Goal: Information Seeking & Learning: Stay updated

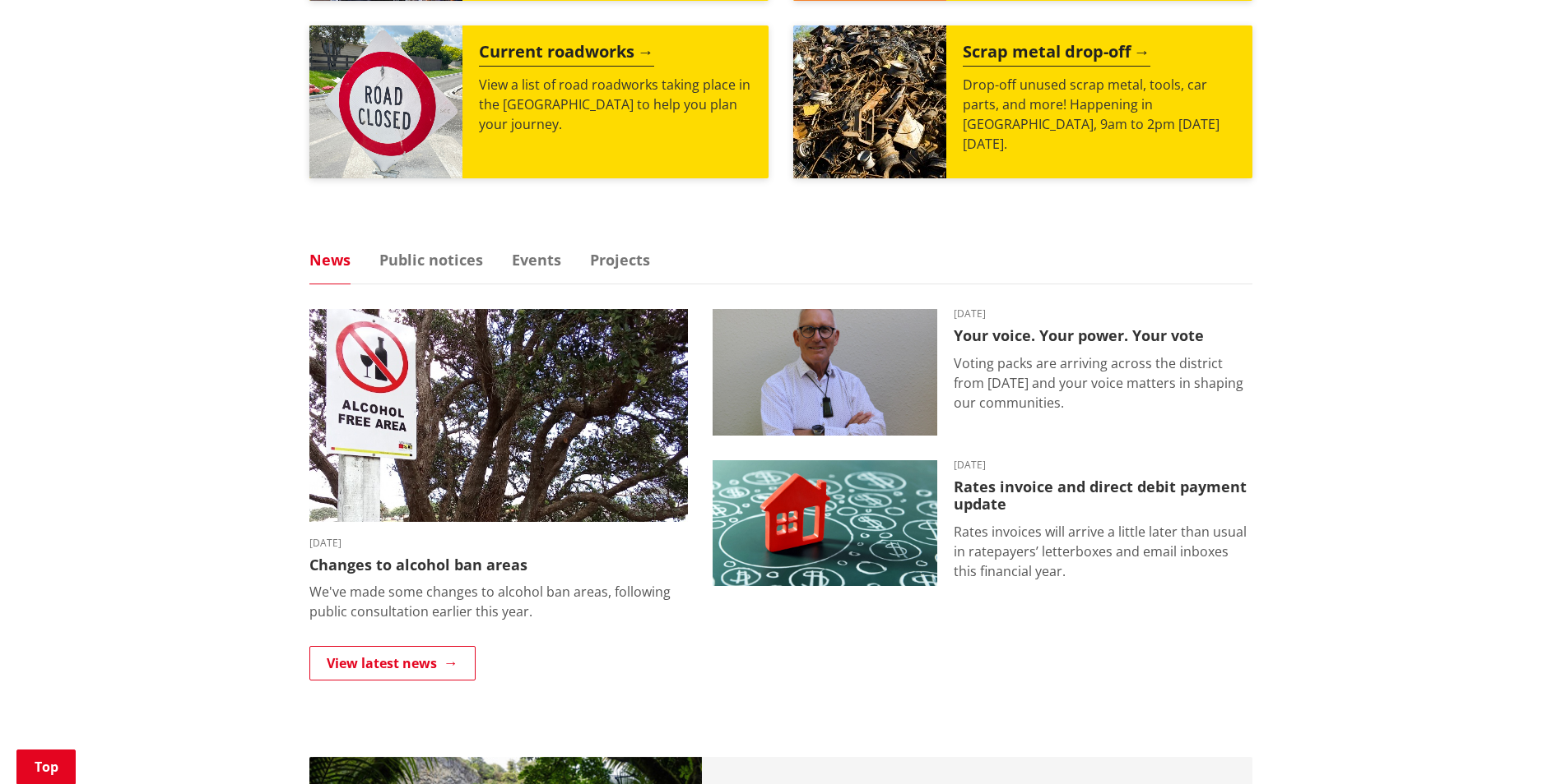
scroll to position [847, 0]
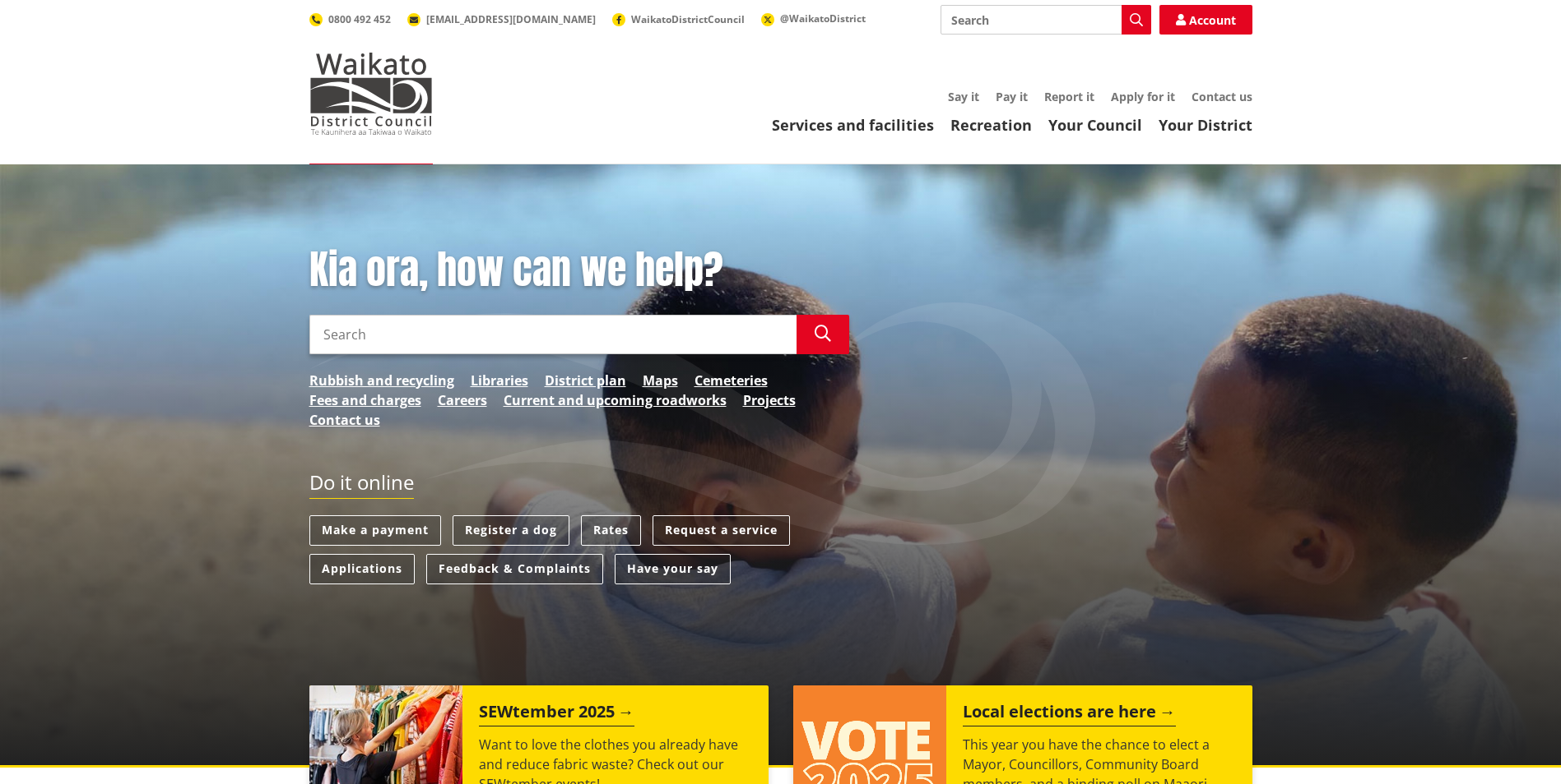
scroll to position [847, 0]
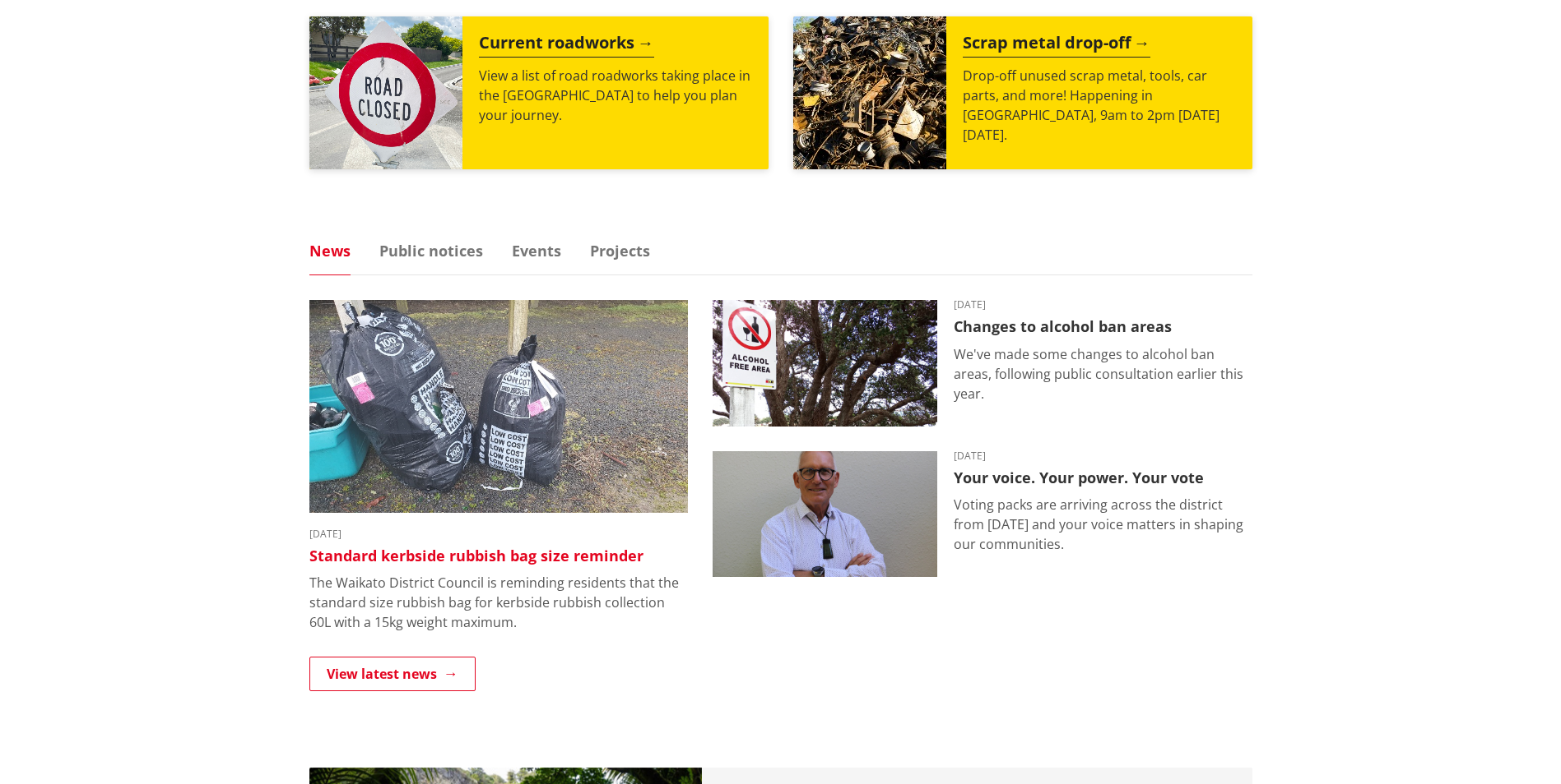
click at [484, 563] on h3 "Standard kerbside rubbish bag size reminder" at bounding box center [499, 556] width 378 height 18
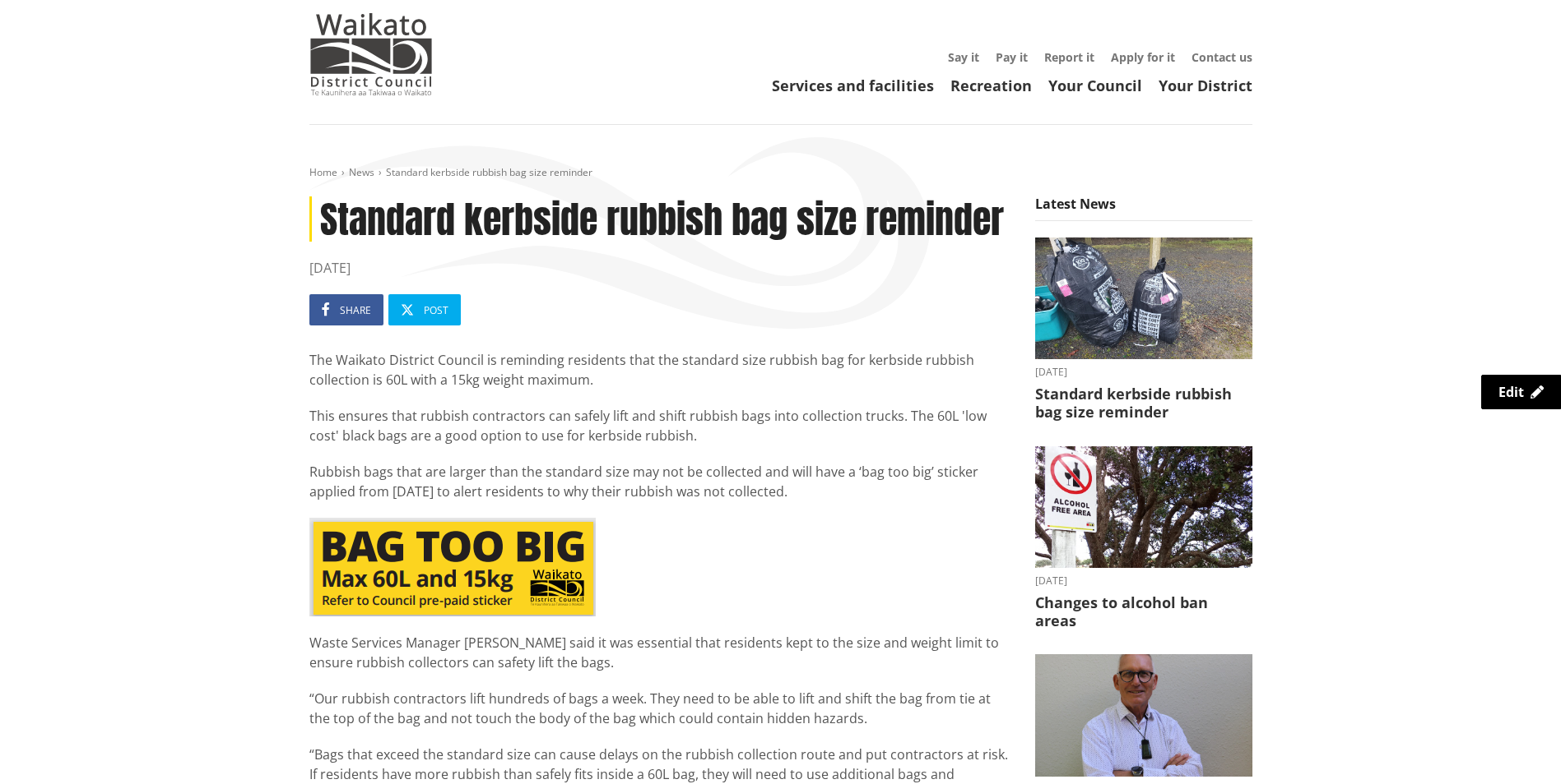
scroll to position [40, 0]
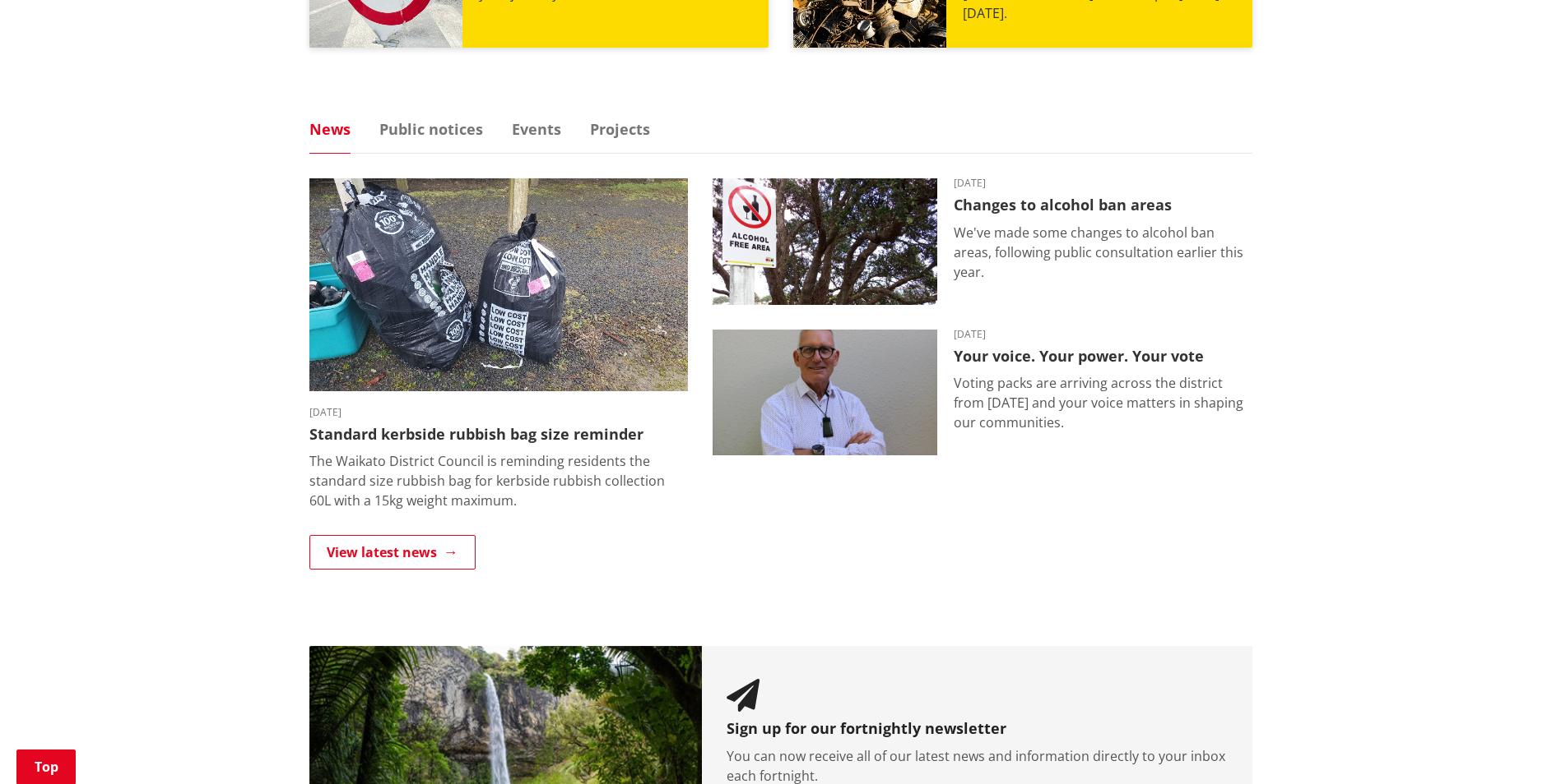
scroll to position [969, 0]
click at [434, 561] on link "View latest news" at bounding box center [392, 551] width 166 height 35
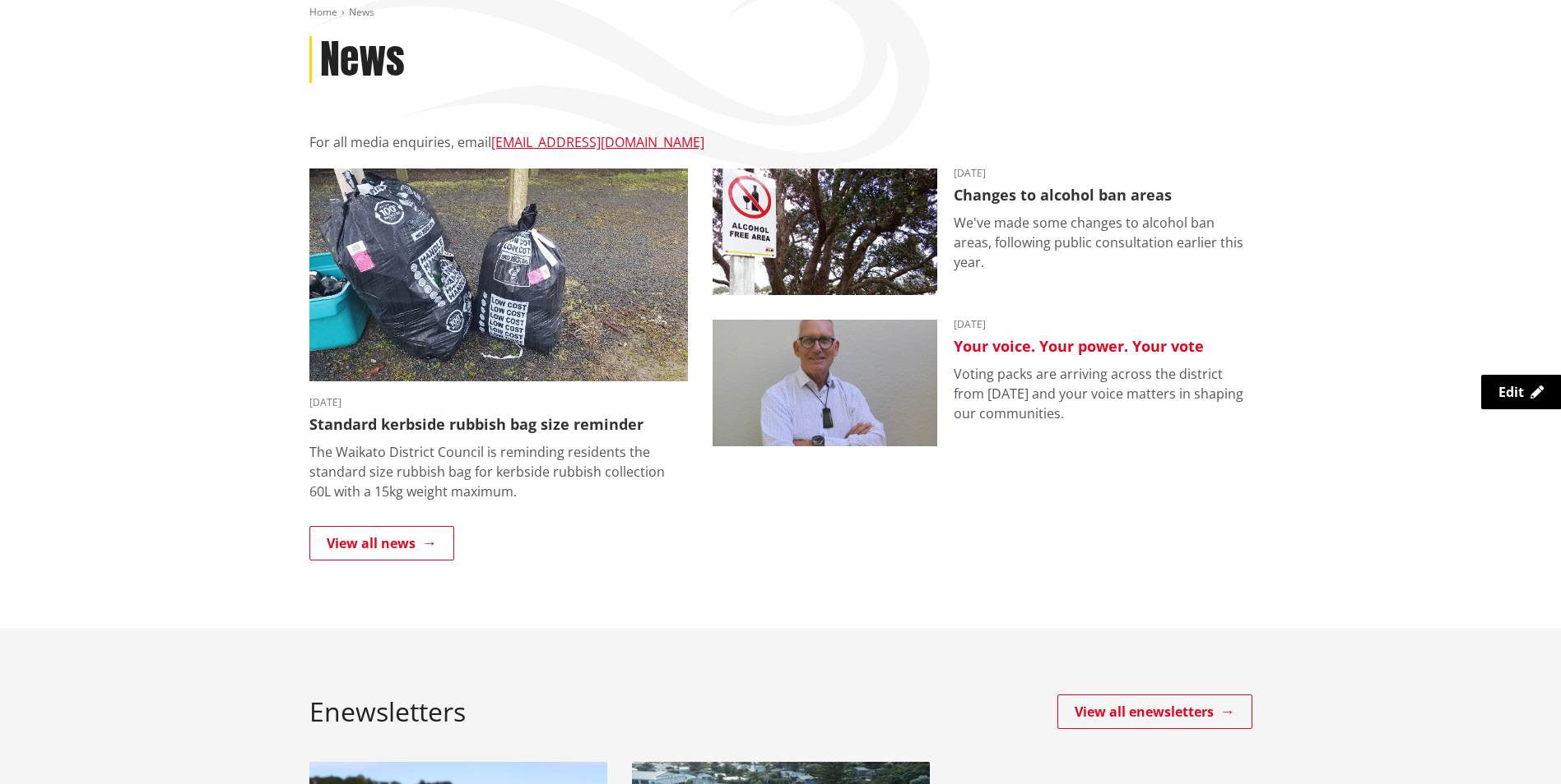
scroll to position [161, 0]
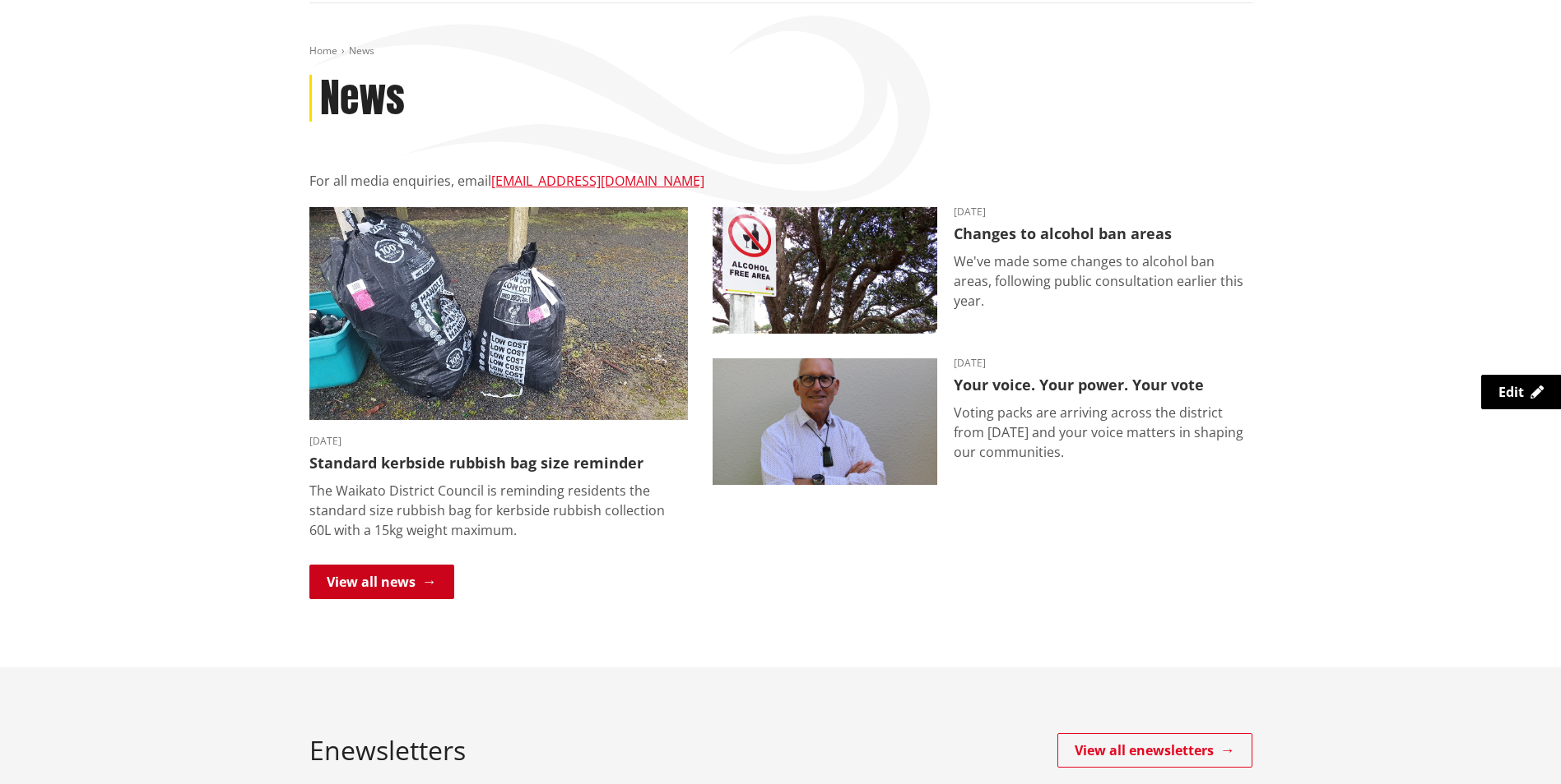
click at [403, 573] on link "View all news" at bounding box center [381, 582] width 144 height 35
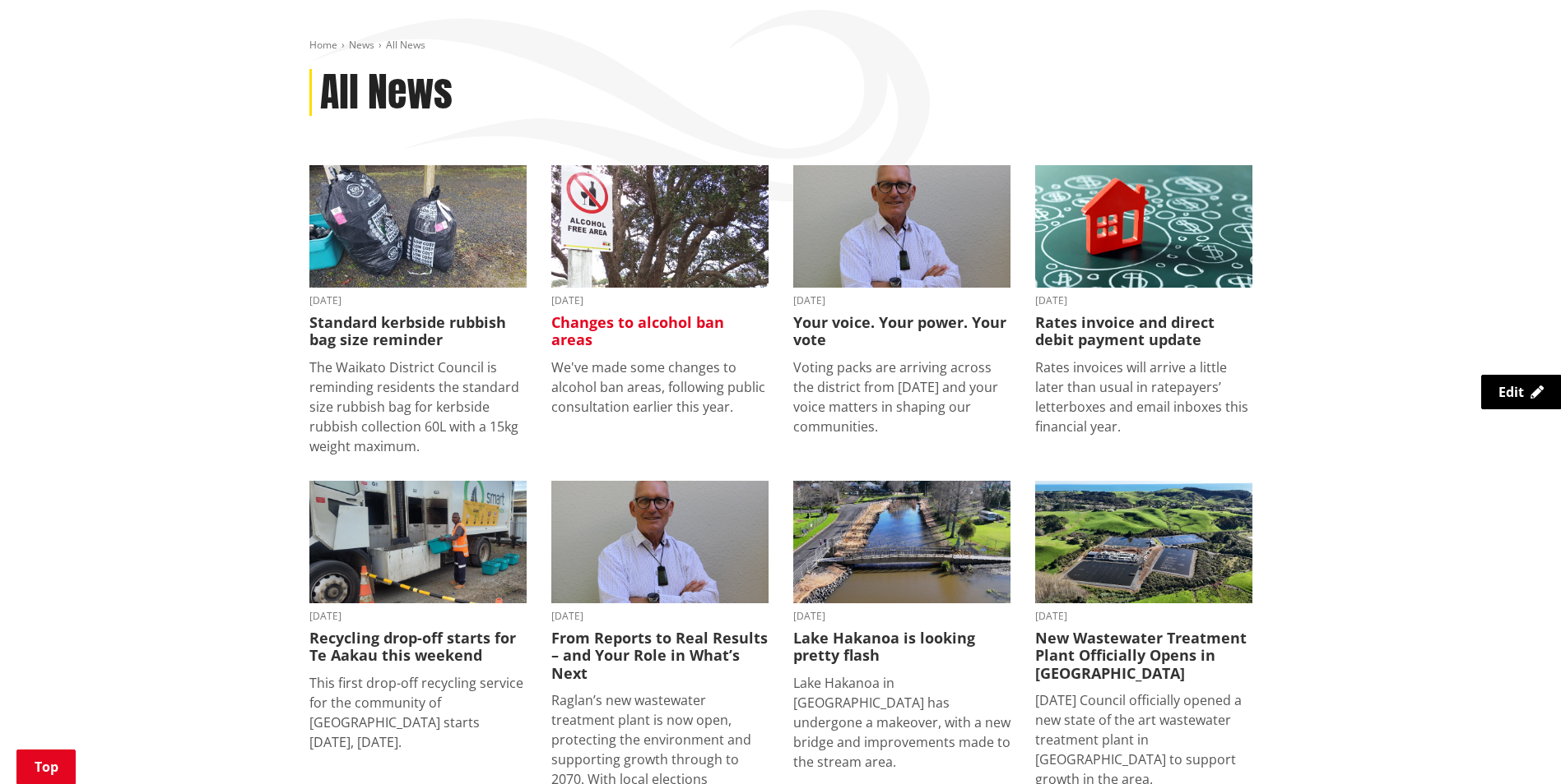
scroll to position [168, 0]
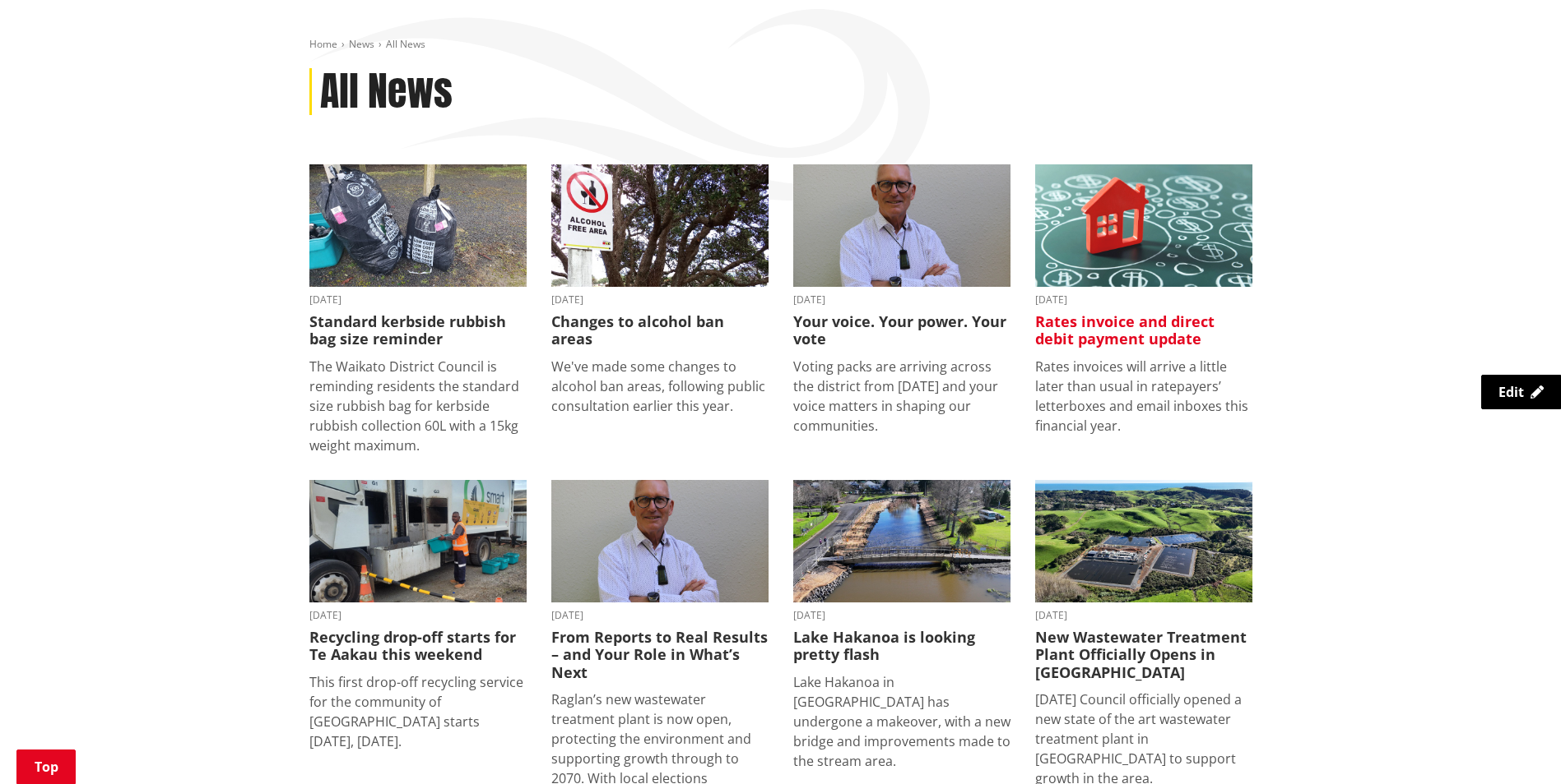
click at [1179, 217] on img at bounding box center [1144, 225] width 217 height 122
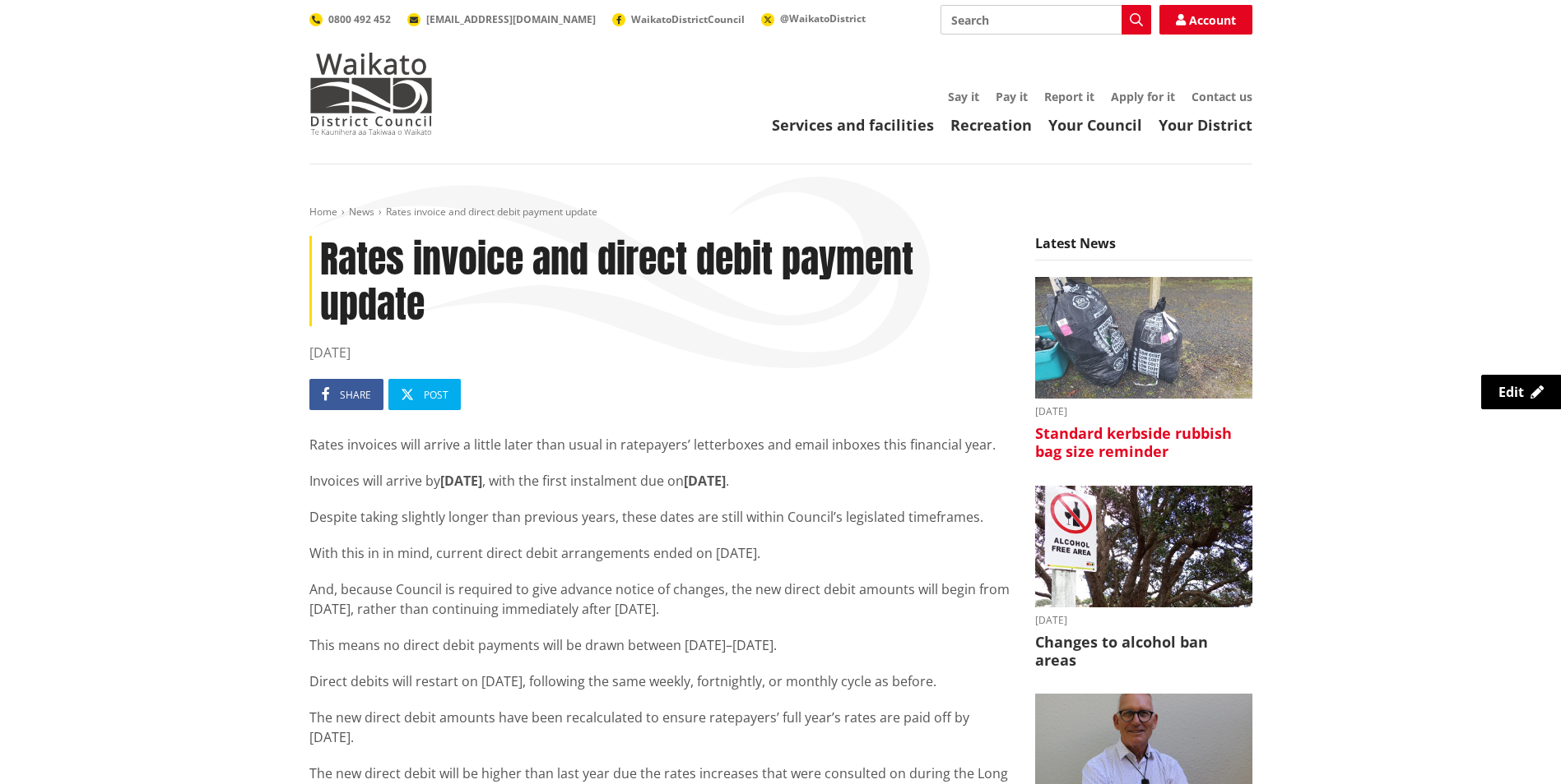
click at [1120, 345] on img at bounding box center [1144, 337] width 217 height 122
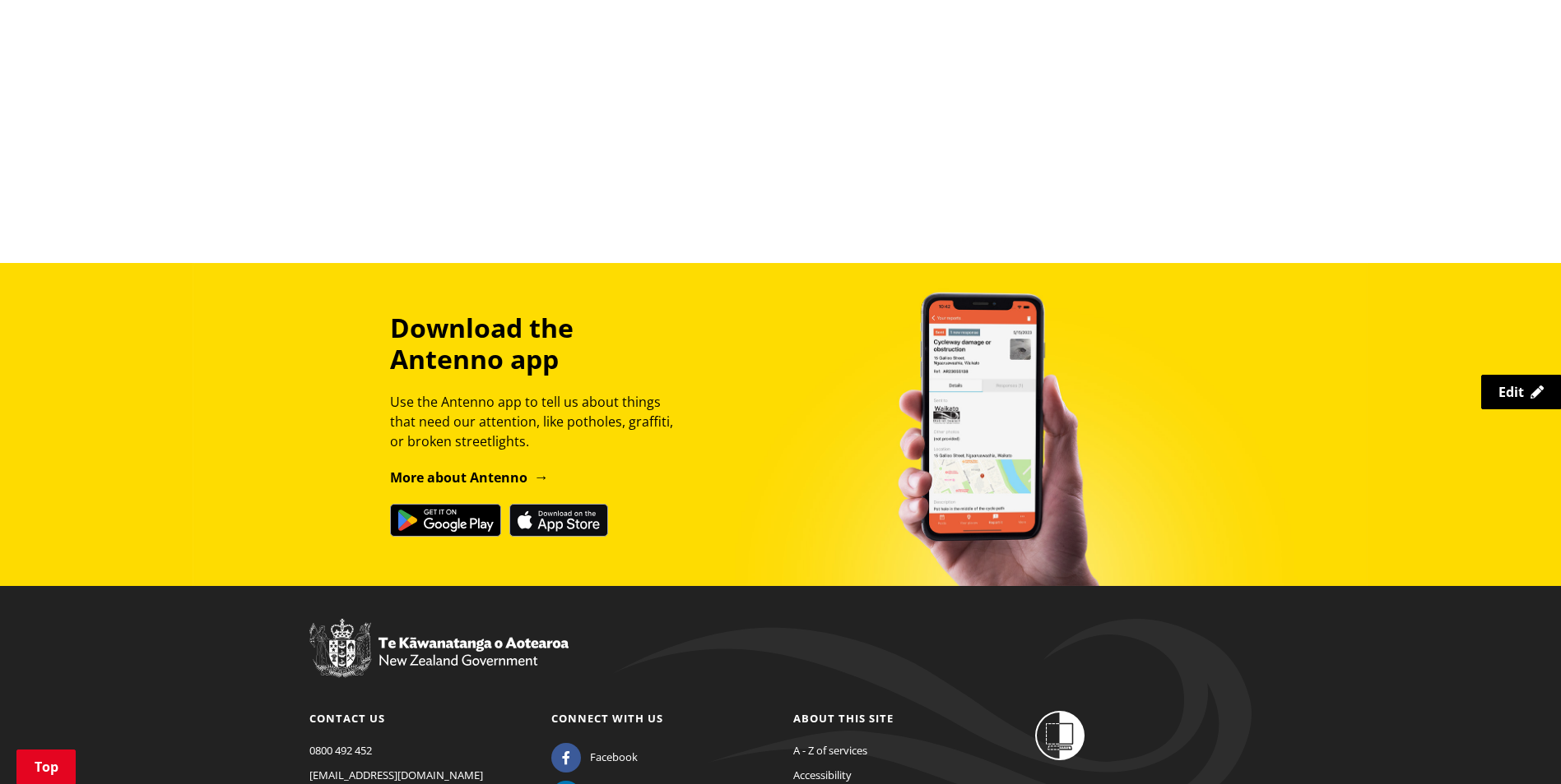
scroll to position [1699, 0]
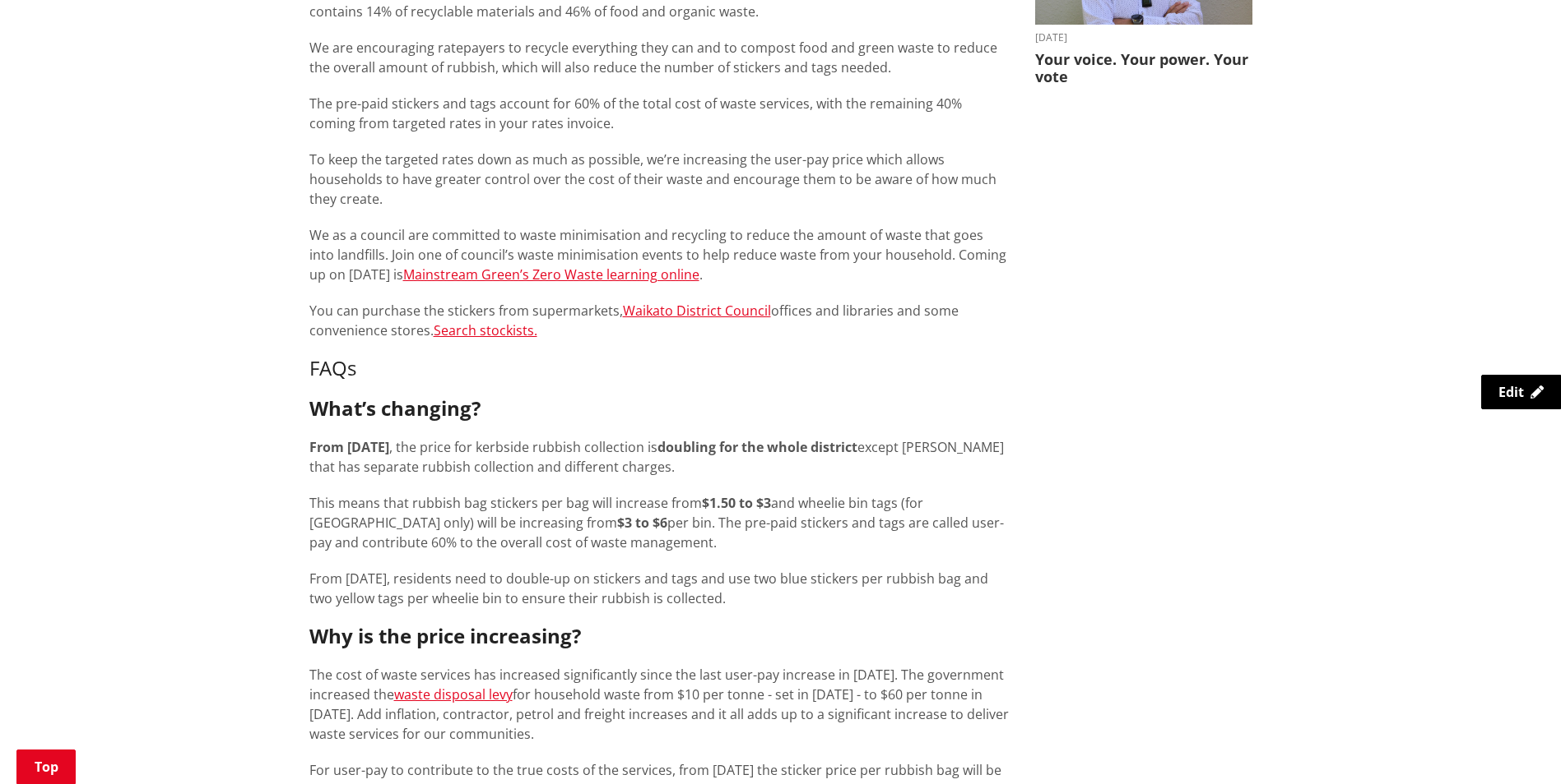
scroll to position [794, 0]
click at [753, 639] on h3 "Why is the price increasing?" at bounding box center [660, 635] width 701 height 24
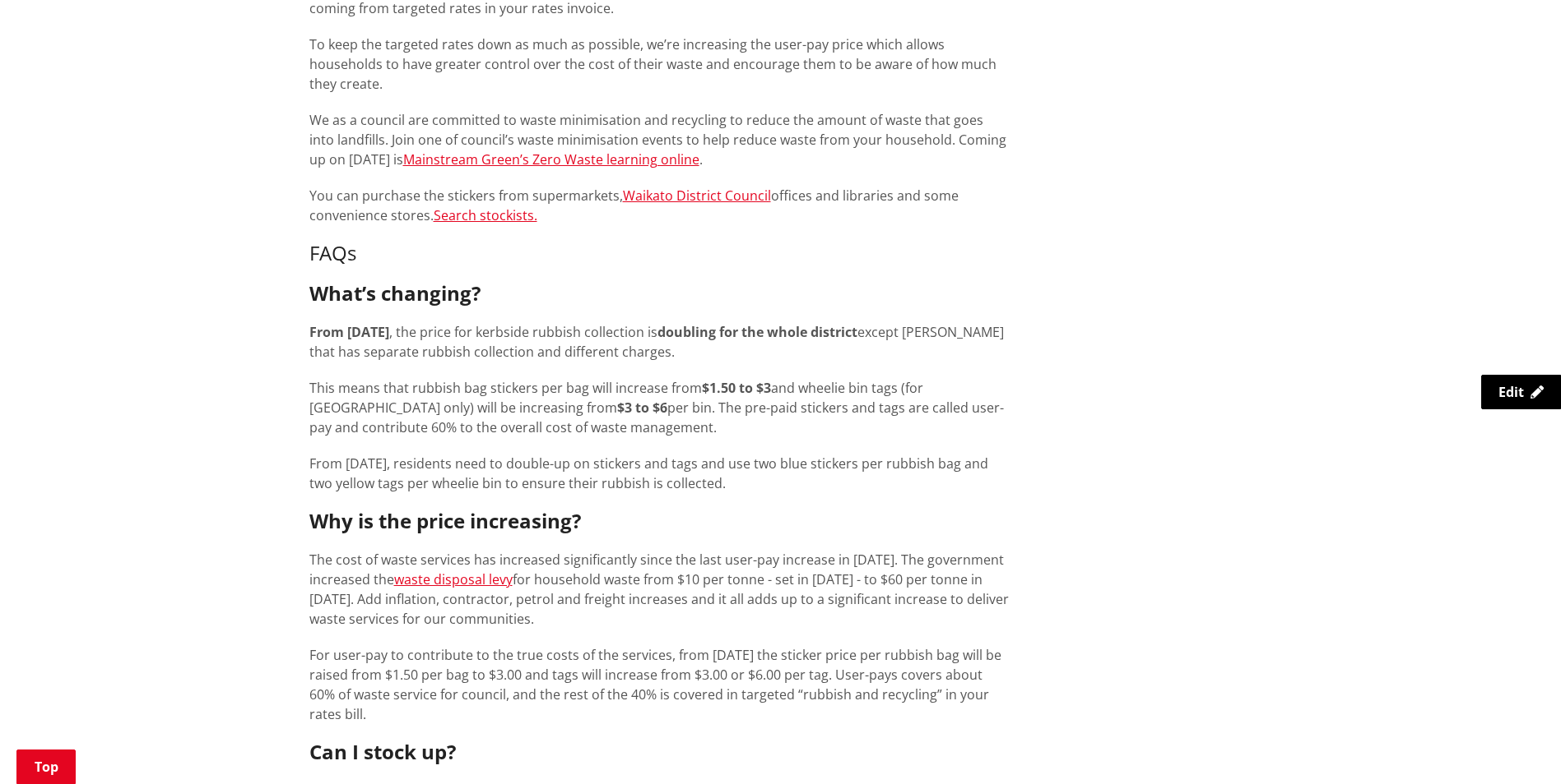
scroll to position [906, 0]
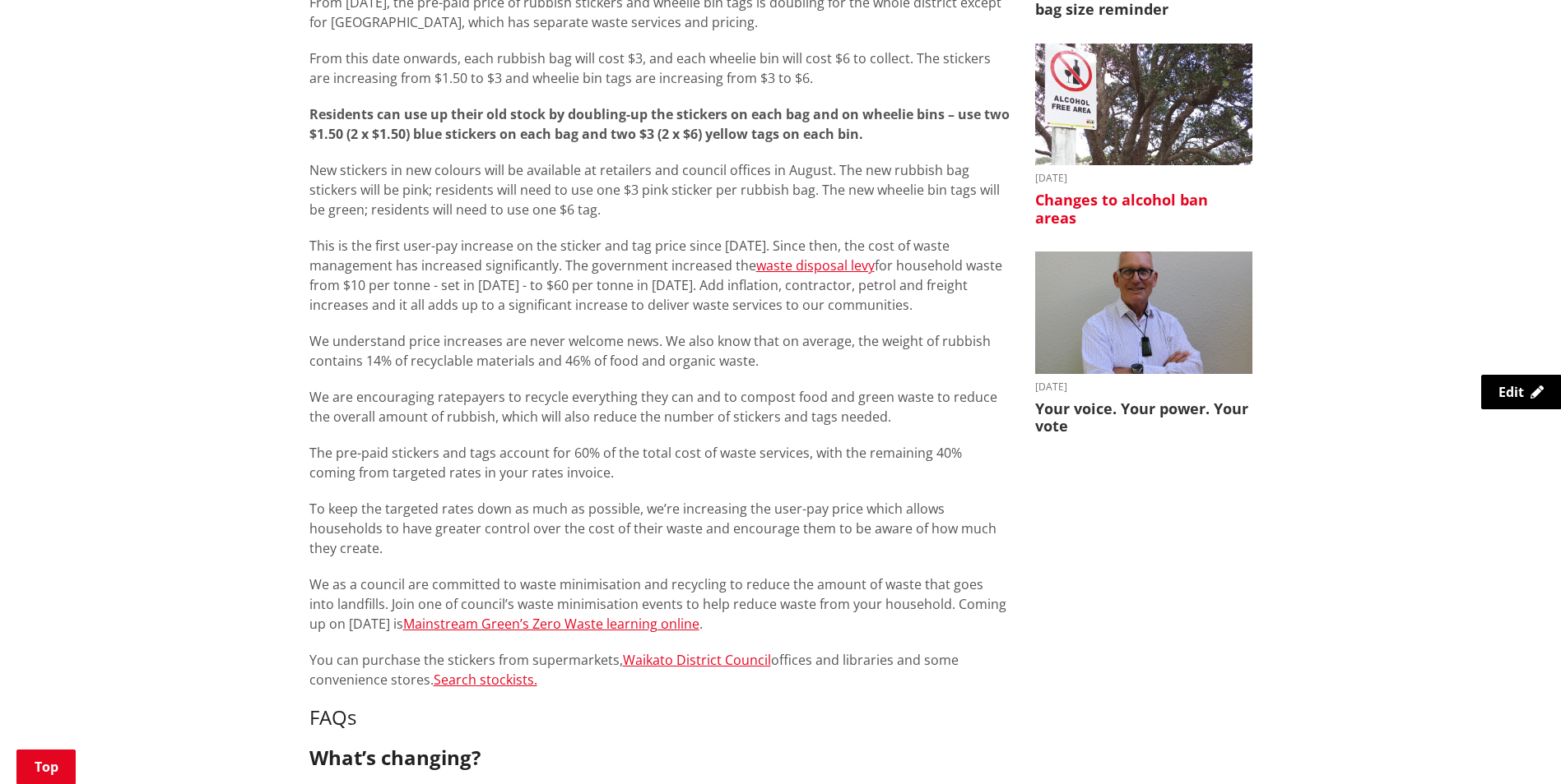
scroll to position [443, 0]
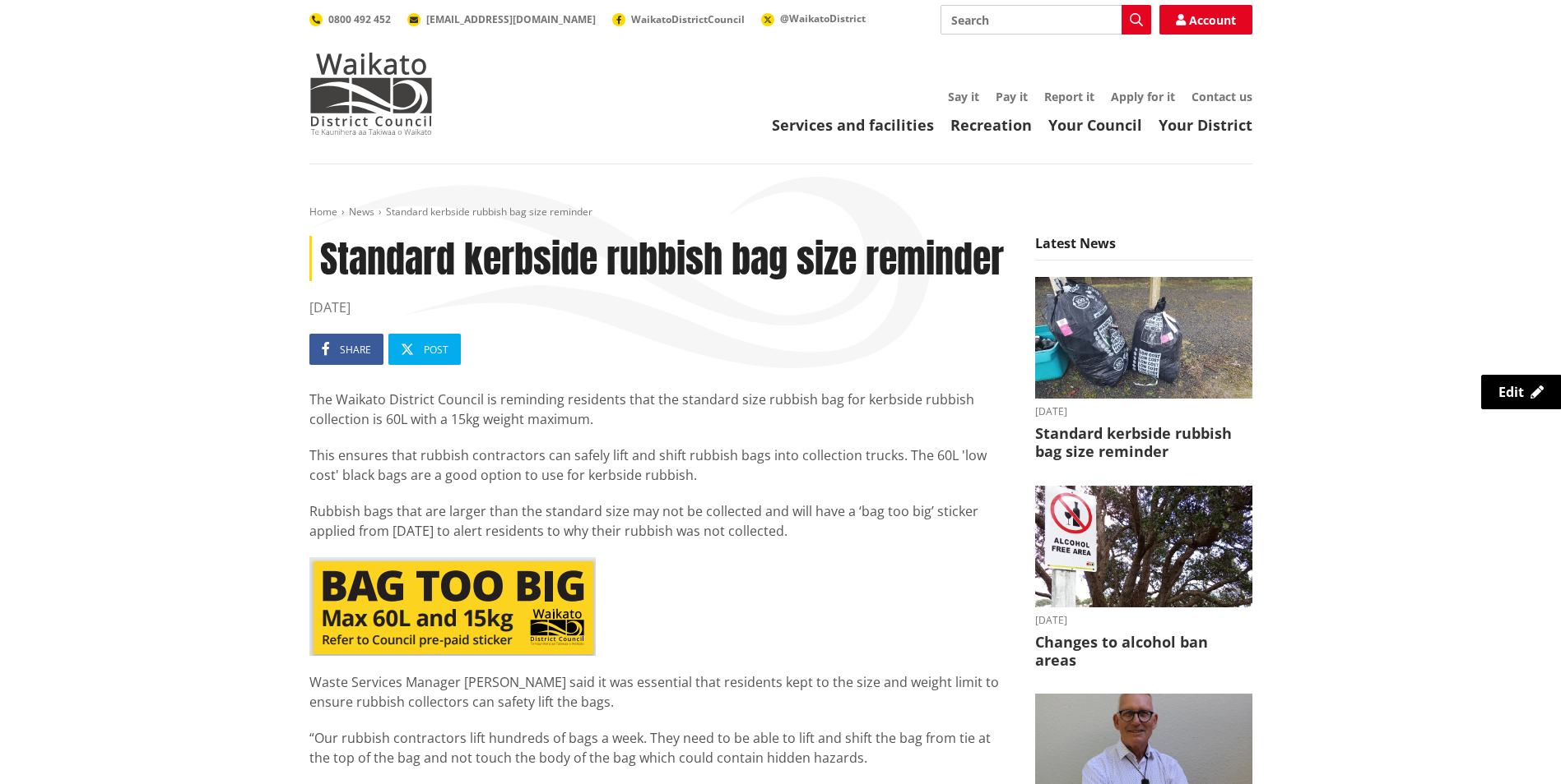
scroll to position [40, 0]
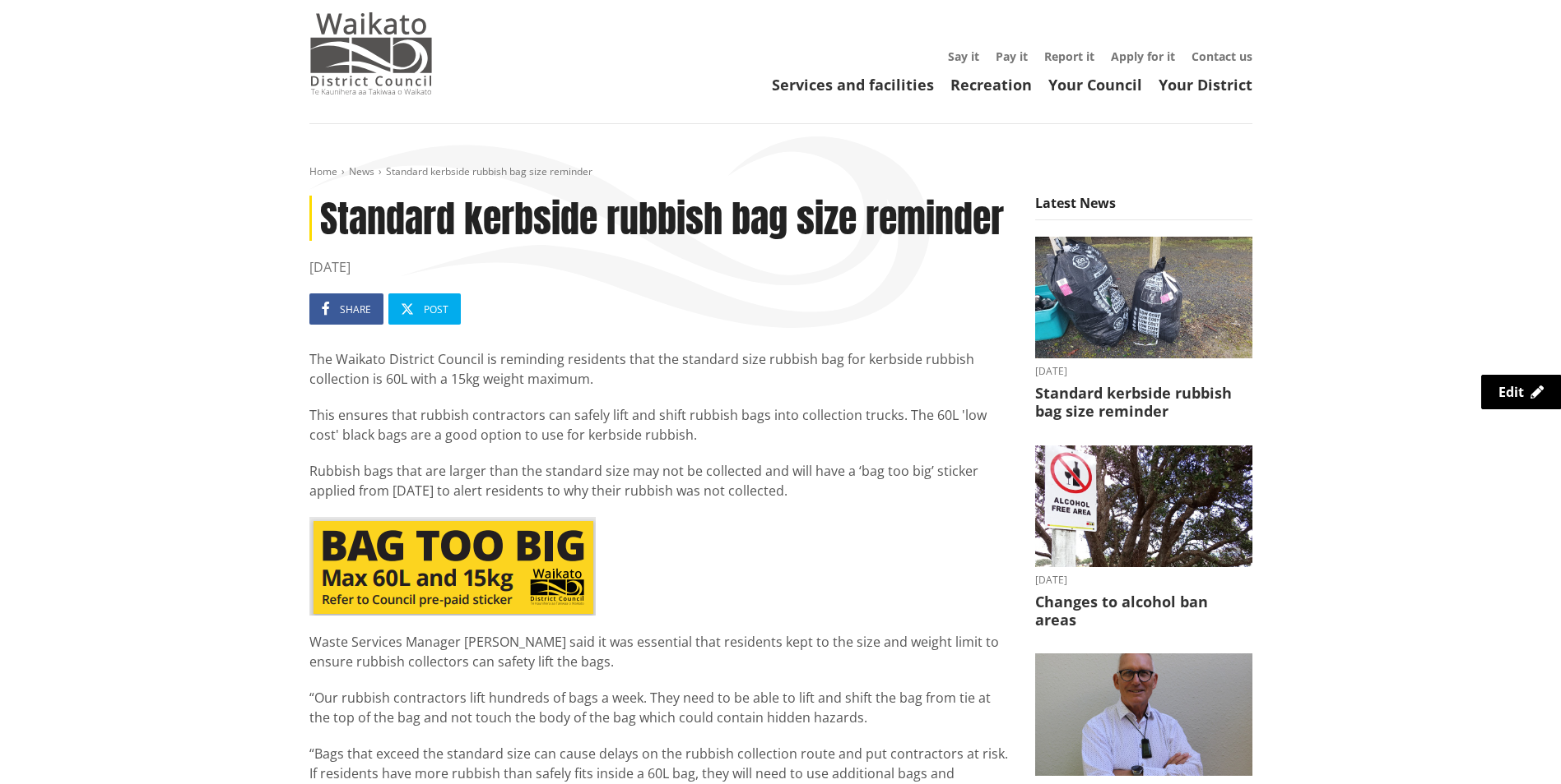
click at [392, 45] on img at bounding box center [371, 53] width 123 height 83
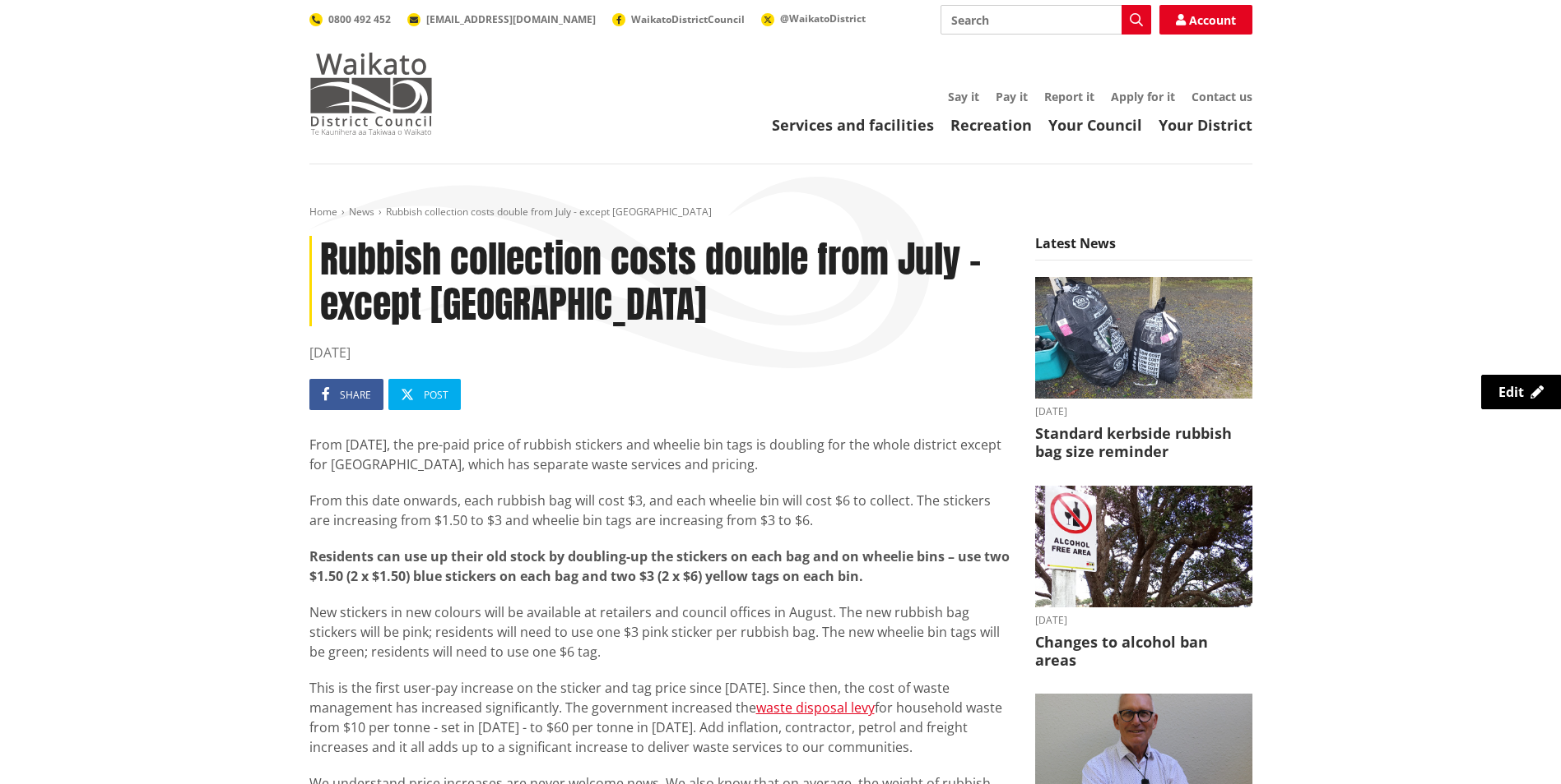
click at [377, 84] on img at bounding box center [371, 94] width 123 height 83
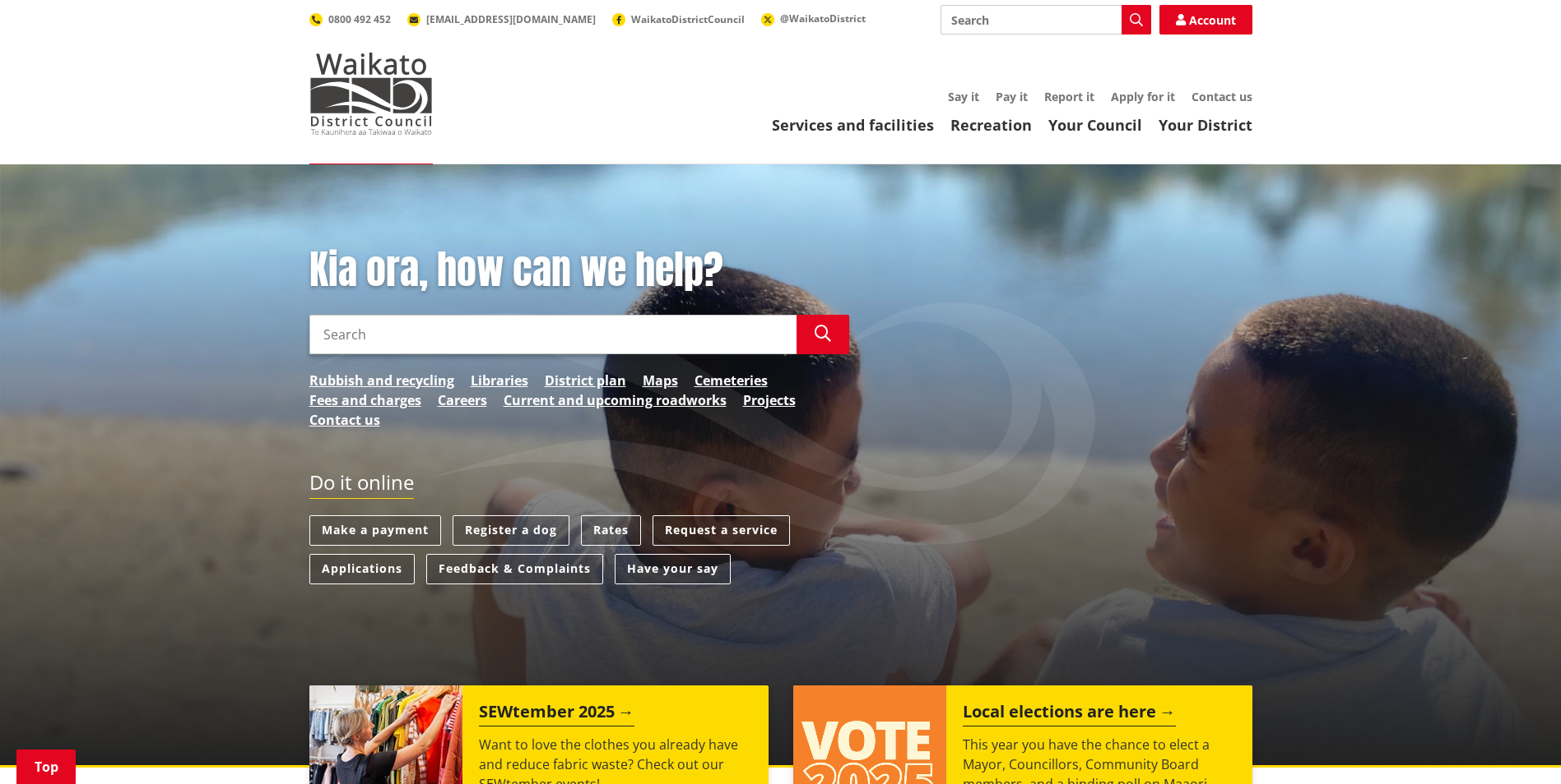
scroll to position [836, 0]
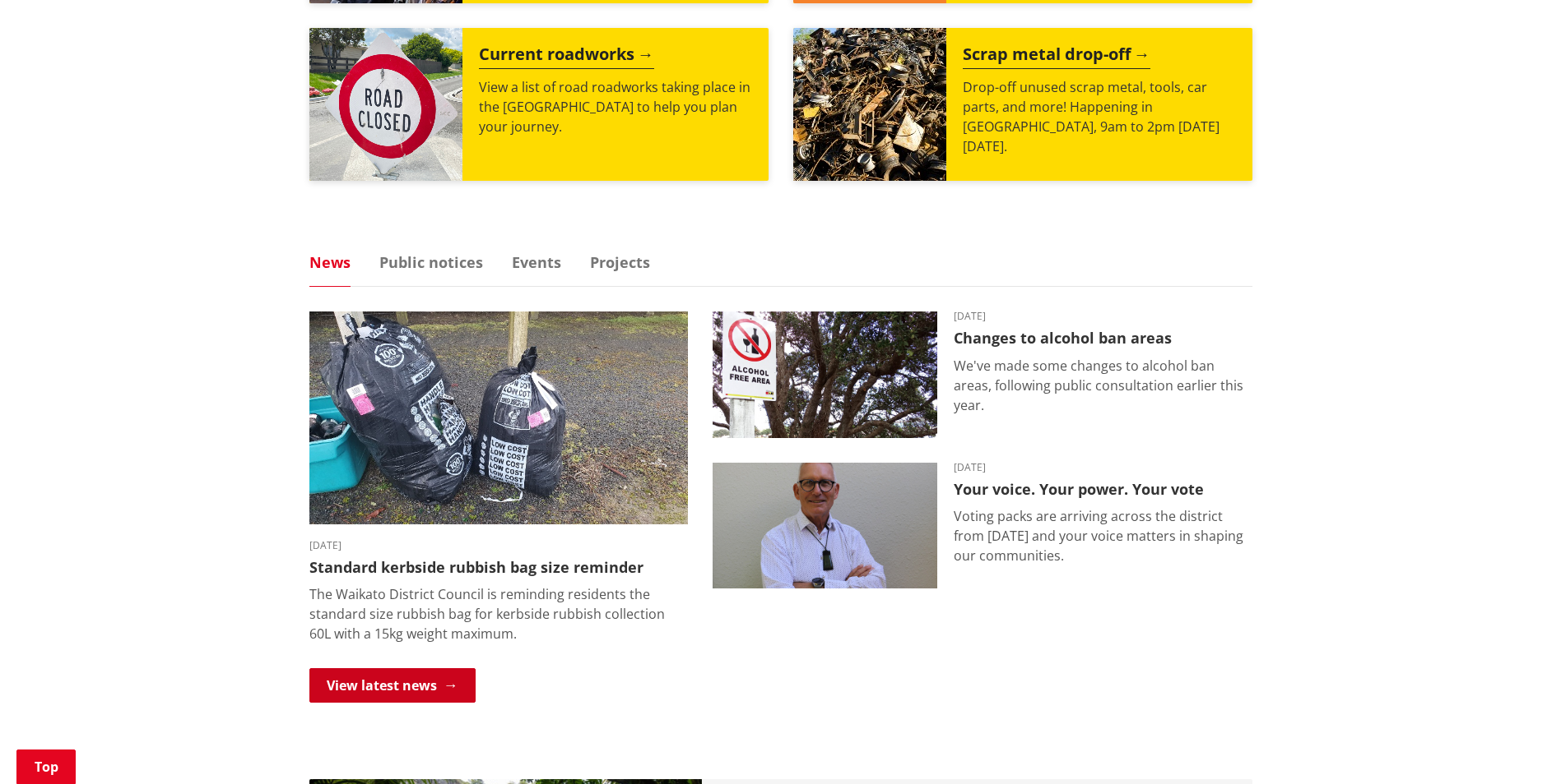
click at [421, 687] on link "View latest news" at bounding box center [392, 686] width 166 height 35
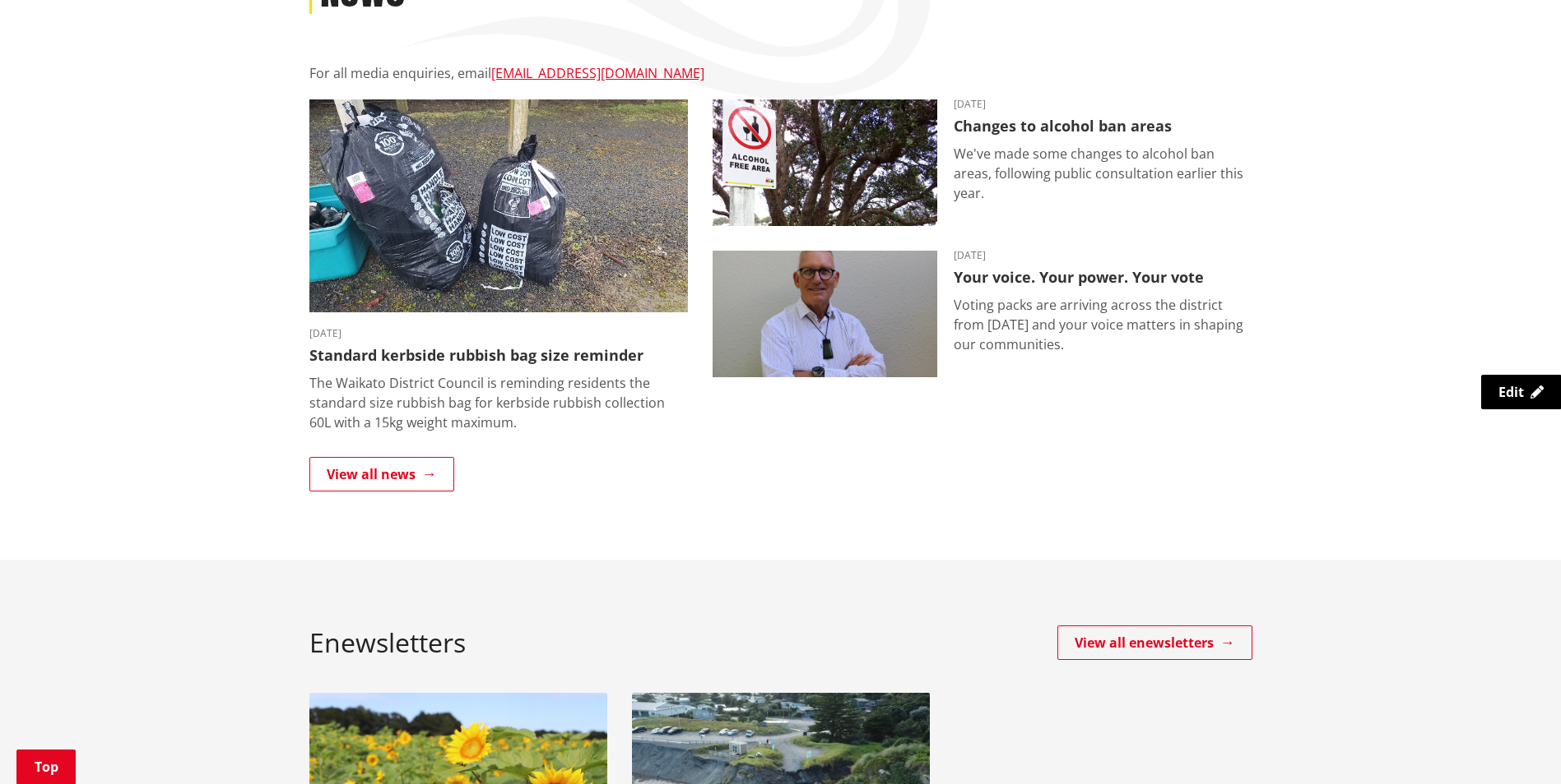
scroll to position [270, 0]
click at [409, 467] on link "View all news" at bounding box center [381, 474] width 144 height 35
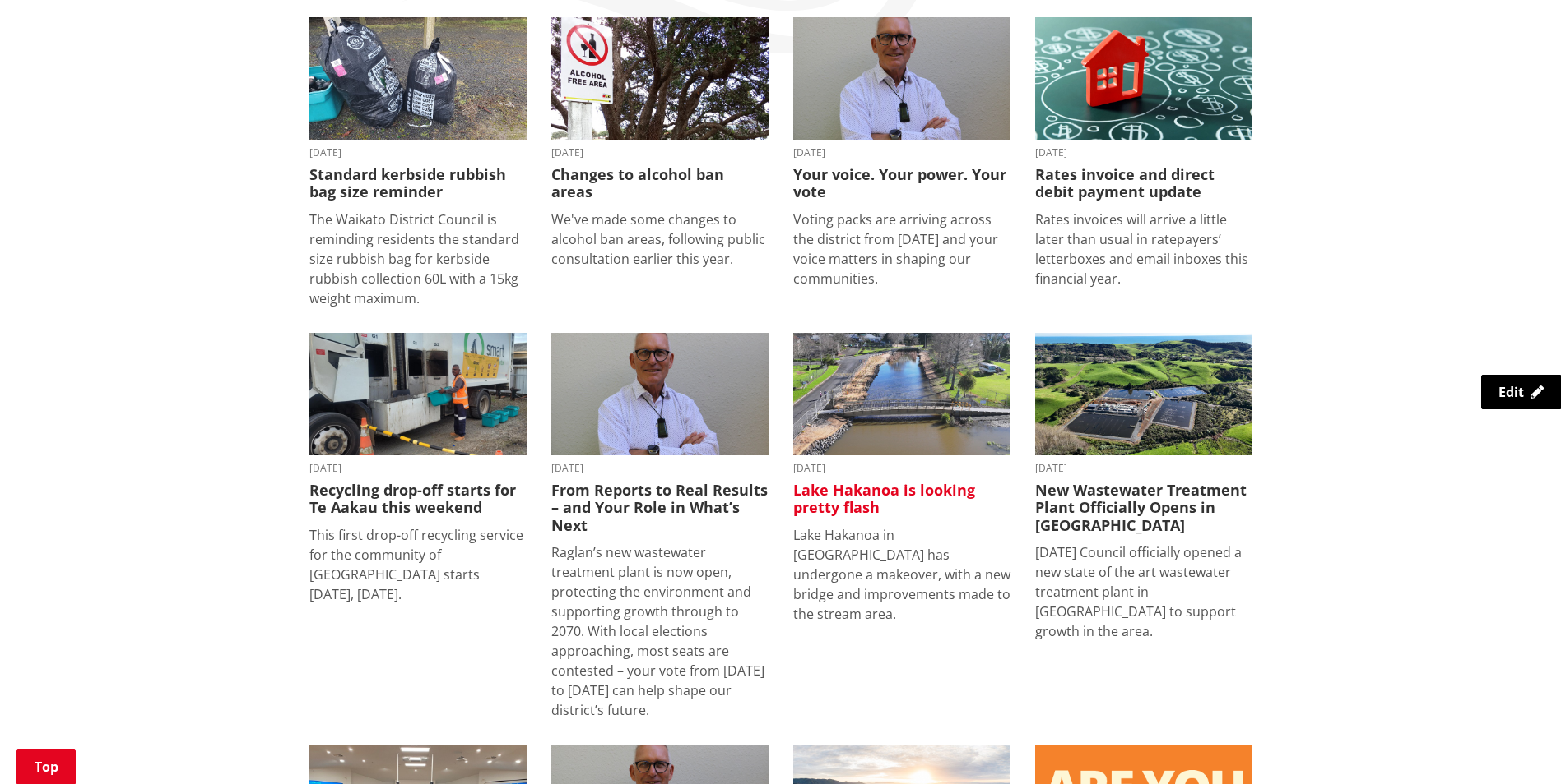
scroll to position [315, 0]
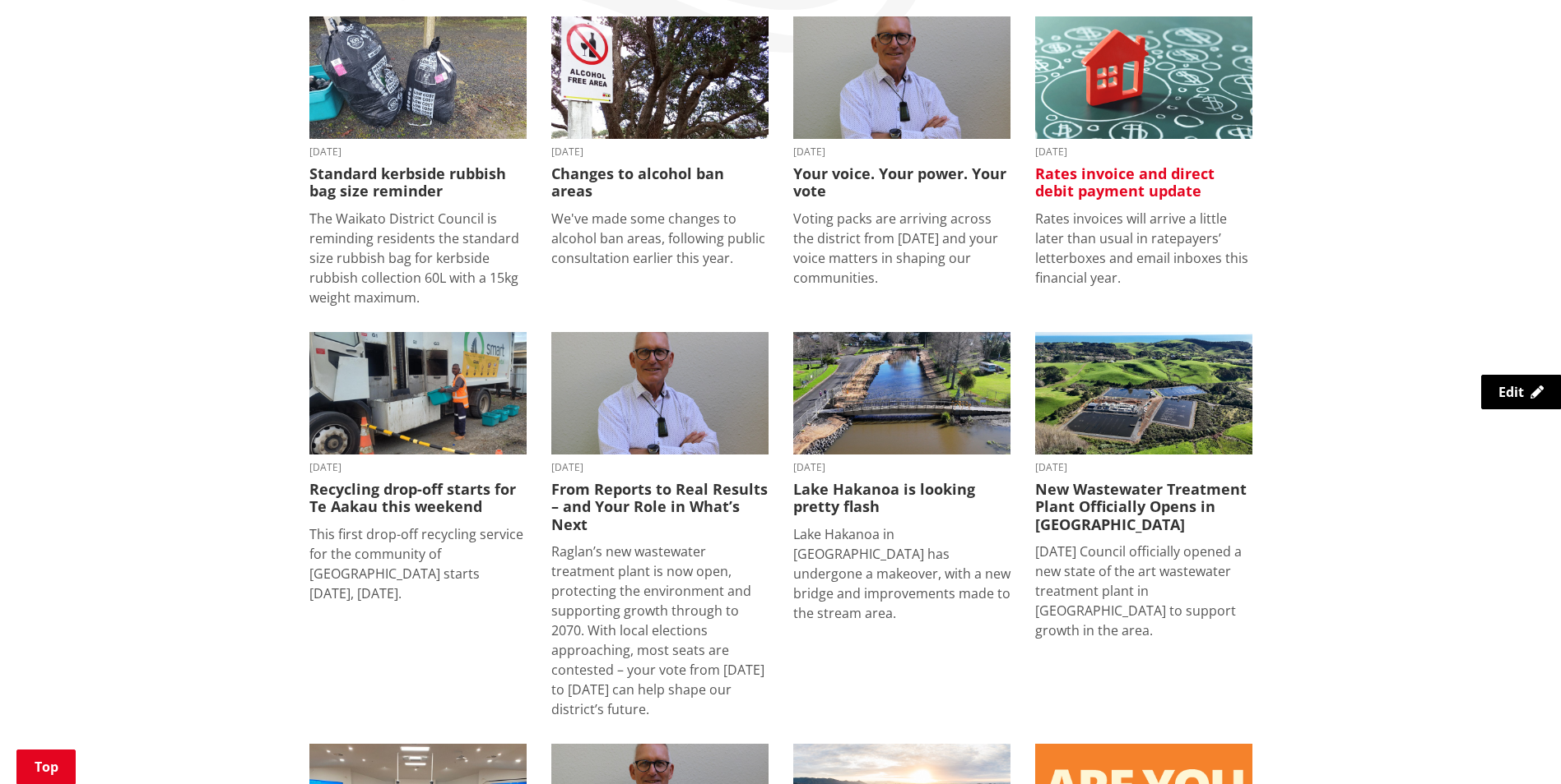
click at [1146, 132] on img at bounding box center [1144, 78] width 217 height 122
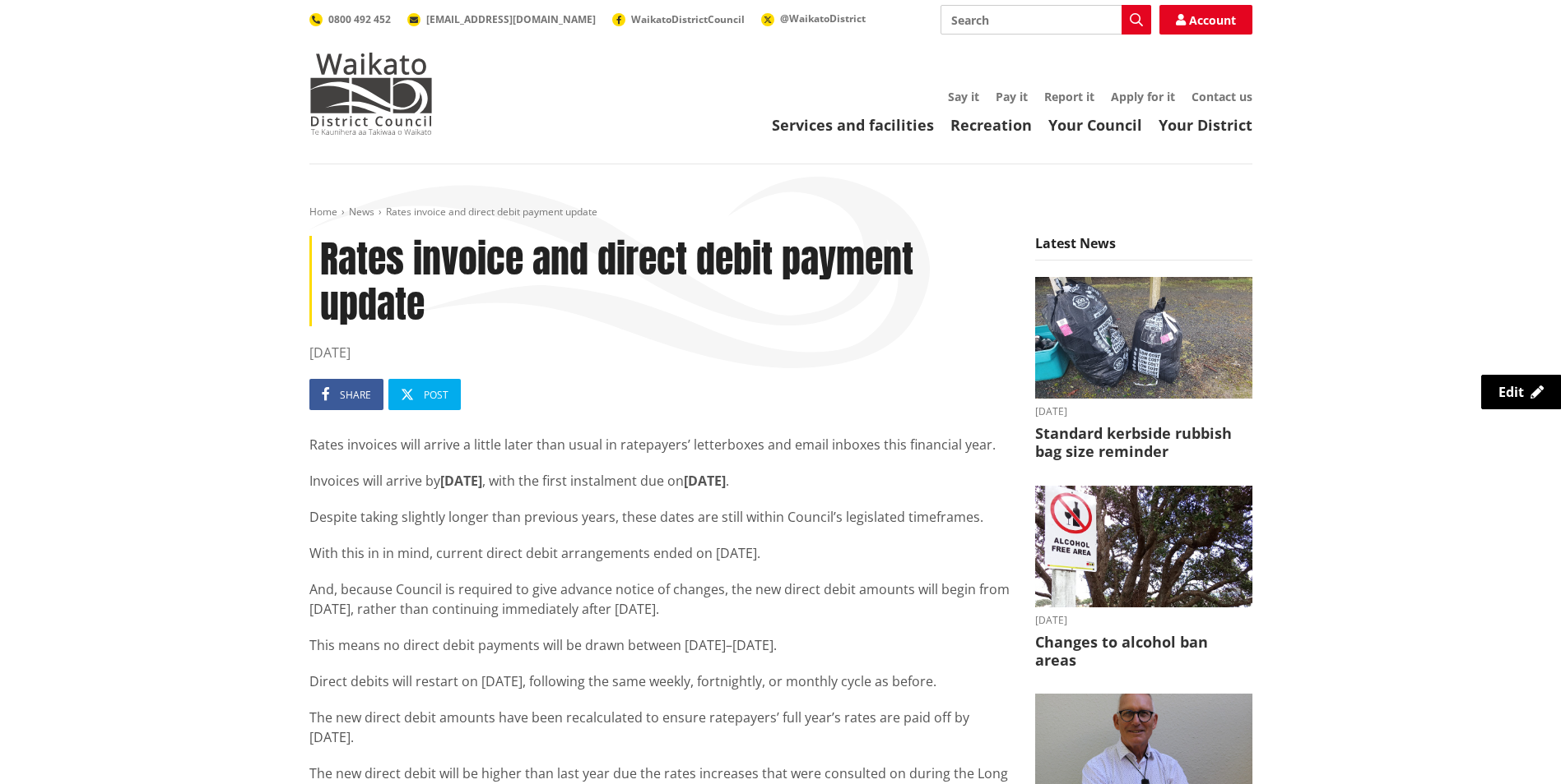
click at [605, 555] on p "With this in in mind, current direct debit arrangements ended on [DATE]." at bounding box center [660, 553] width 701 height 20
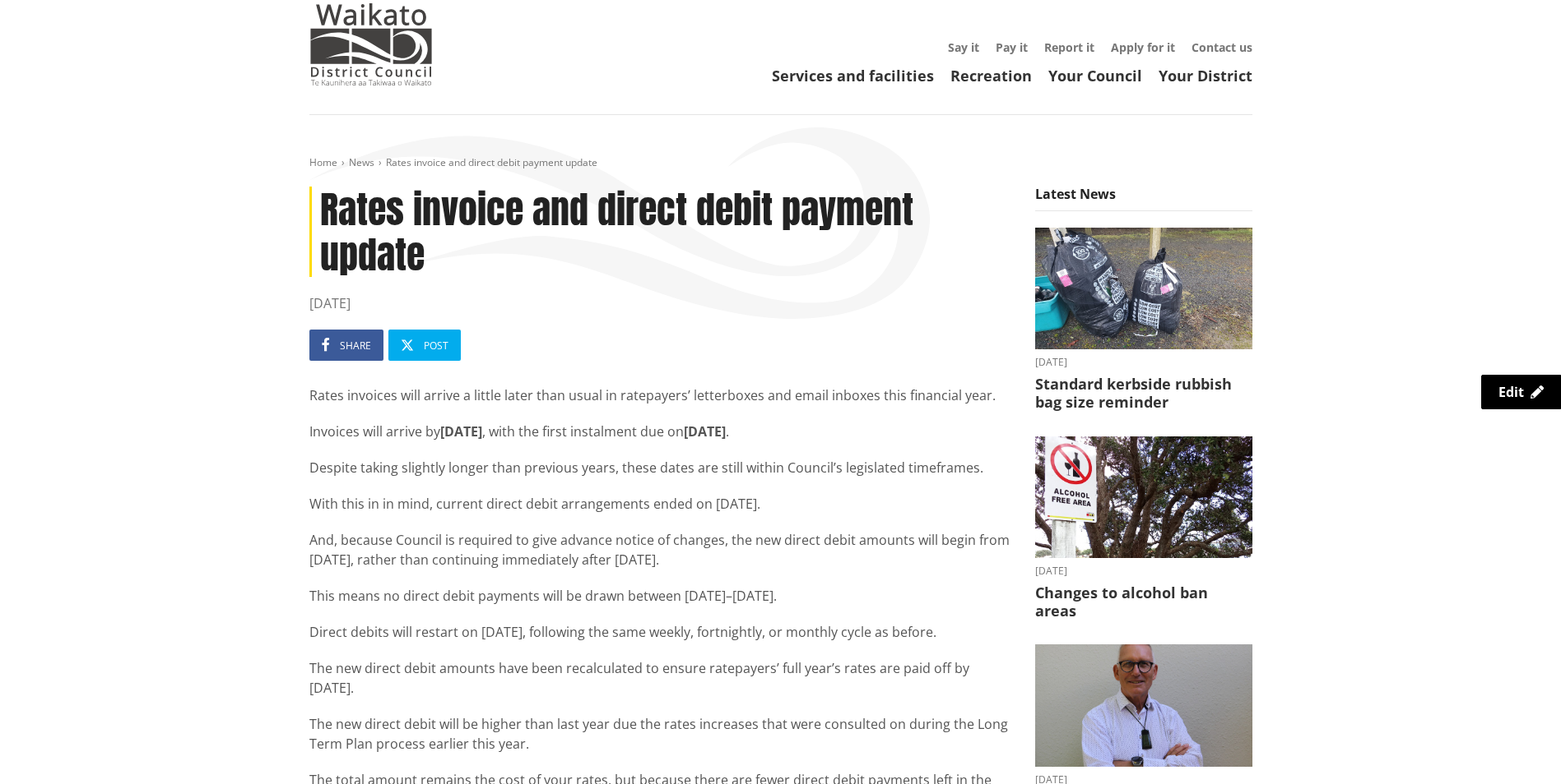
scroll to position [50, 0]
click at [1462, 563] on div "Home News Rates invoice and direct debit payment update Rates invoice and direc…" at bounding box center [780, 689] width 1561 height 1151
drag, startPoint x: 835, startPoint y: 415, endPoint x: 233, endPoint y: 438, distance: 602.4
click at [233, 438] on div "Home News Rates invoice and direct debit payment update Rates invoice and direc…" at bounding box center [780, 689] width 1561 height 1151
copy p "Invoices will arrive by [DATE] , with the first instalment due on [DATE] ."
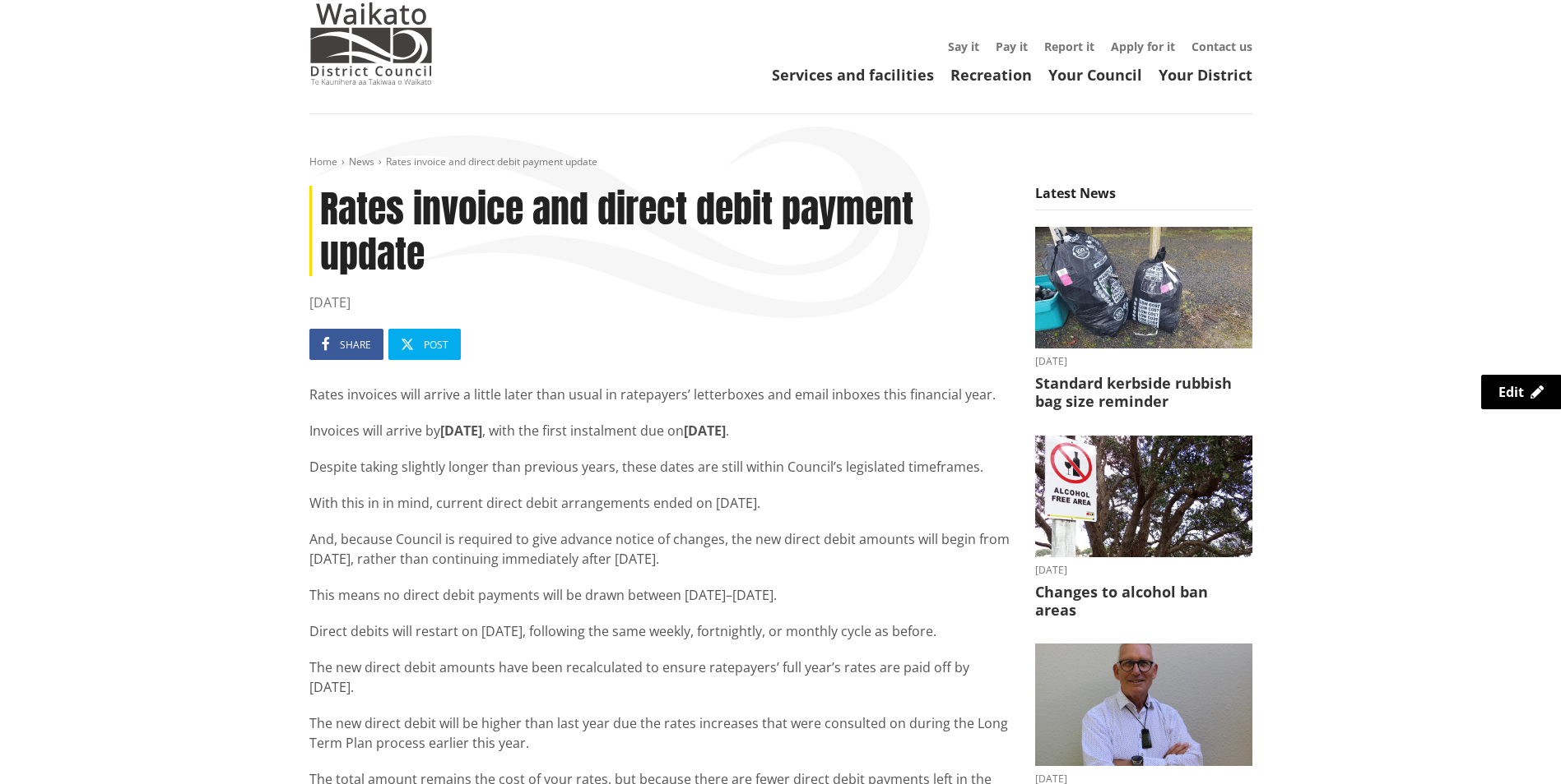
click at [68, 603] on div "Home News Rates invoice and direct debit payment update Rates invoice and direc…" at bounding box center [780, 689] width 1561 height 1151
